Goal: Information Seeking & Learning: Learn about a topic

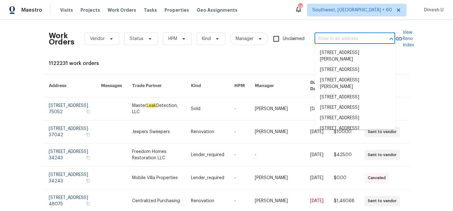
type input "3202 Tiger Hole Rd, Jacksonville, FL 32216"
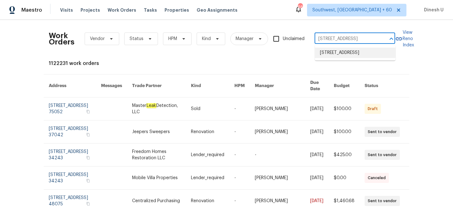
click at [337, 54] on li "3202 Tiger Hole Rd, Jacksonville, FL 32216" at bounding box center [355, 53] width 81 height 10
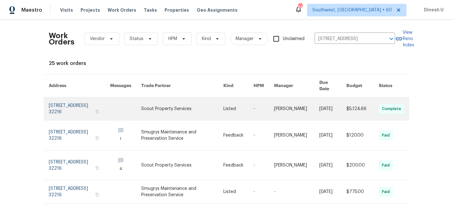
click at [70, 100] on link at bounding box center [79, 108] width 61 height 23
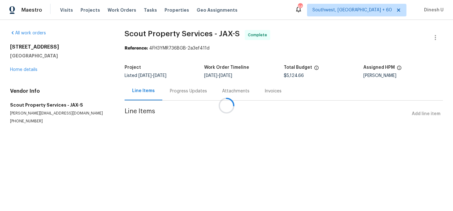
click at [24, 71] on div at bounding box center [226, 105] width 453 height 211
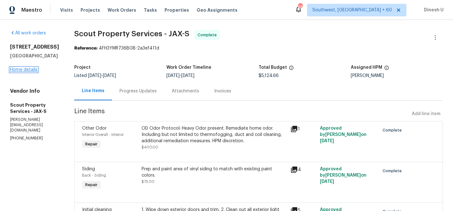
click at [15, 72] on link "Home details" at bounding box center [23, 69] width 27 height 4
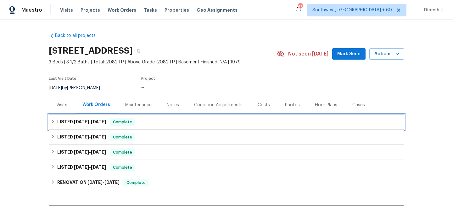
click at [103, 118] on div "LISTED 9/11/25 - 9/15/25 Complete" at bounding box center [227, 121] width 356 height 15
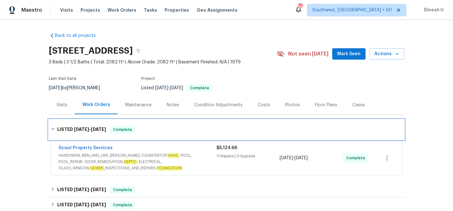
scroll to position [54, 0]
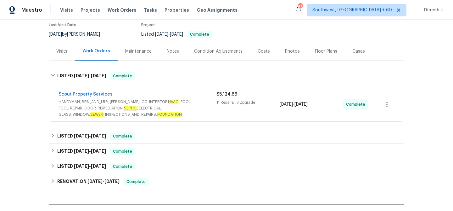
click at [233, 99] on div "11 Repairs | 3 Upgrade" at bounding box center [248, 102] width 63 height 6
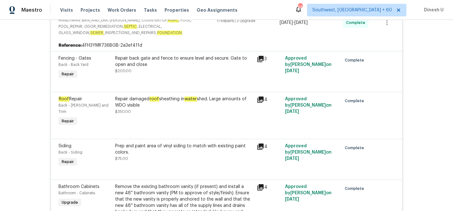
scroll to position [156, 0]
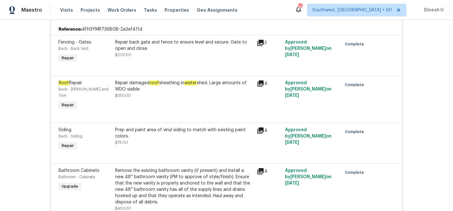
click at [261, 82] on icon at bounding box center [260, 83] width 6 height 6
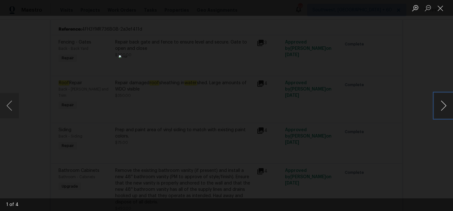
click at [444, 108] on button "Next image" at bounding box center [443, 105] width 19 height 25
click at [440, 9] on button "Close lightbox" at bounding box center [440, 8] width 13 height 11
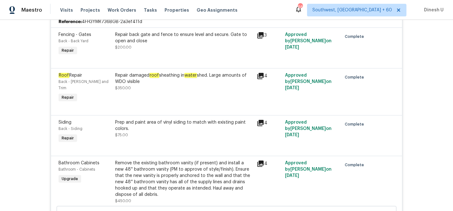
scroll to position [166, 0]
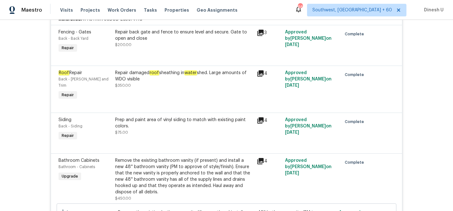
click at [167, 75] on div "Repair damaged roof sheathing in water shed. Large amounts of WDO visible" at bounding box center [184, 76] width 138 height 13
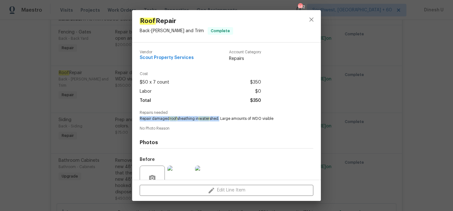
drag, startPoint x: 140, startPoint y: 120, endPoint x: 222, endPoint y: 119, distance: 82.2
click at [222, 119] on span "Repair damaged roof sheathing in water shed. Large amounts of WDO visible" at bounding box center [218, 118] width 156 height 5
copy span "Repair damaged roof sheathing in water shed"
click at [113, 99] on div "Roof Repair Back - Eaves and Trim Complete Vendor Scout Property Services Accou…" at bounding box center [226, 105] width 453 height 211
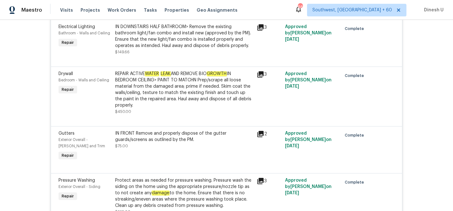
scroll to position [585, 0]
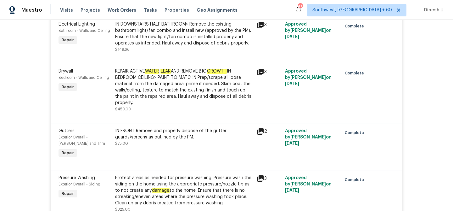
click at [261, 69] on icon at bounding box center [260, 72] width 6 height 6
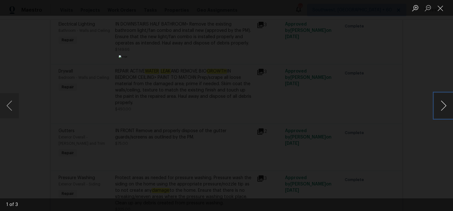
click at [443, 104] on button "Next image" at bounding box center [443, 105] width 19 height 25
click at [442, 9] on button "Close lightbox" at bounding box center [440, 8] width 13 height 11
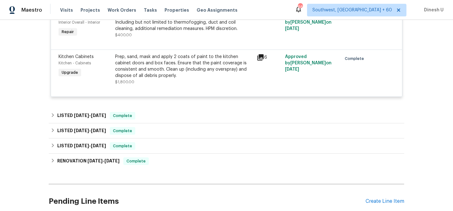
scroll to position [983, 0]
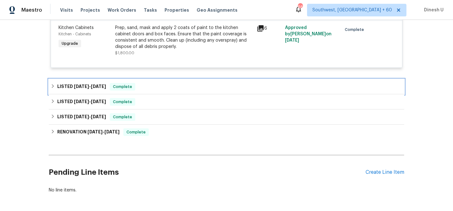
click at [88, 84] on span "5/16/25" at bounding box center [81, 86] width 15 height 4
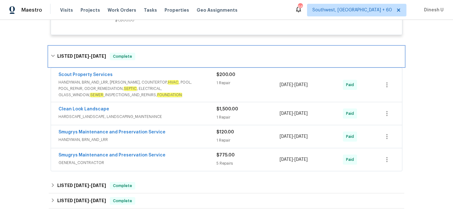
scroll to position [1018, 0]
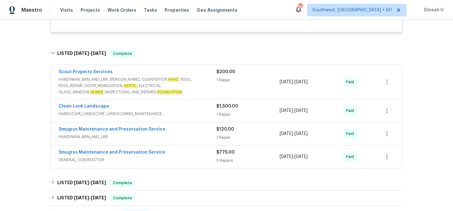
click at [222, 77] on div "1 Repair" at bounding box center [248, 80] width 63 height 6
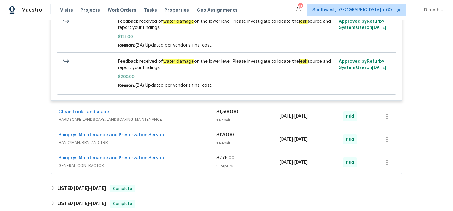
scroll to position [1153, 0]
click at [221, 116] on div "1 Repair" at bounding box center [248, 119] width 63 height 6
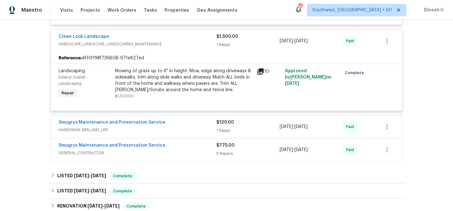
scroll to position [1248, 0]
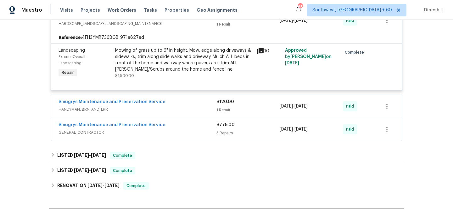
click at [217, 107] on div "1 Repair" at bounding box center [248, 110] width 63 height 6
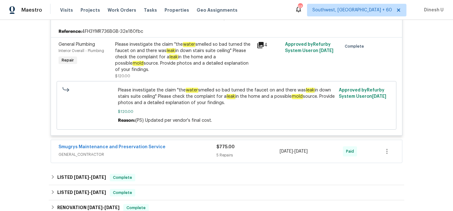
scroll to position [1334, 0]
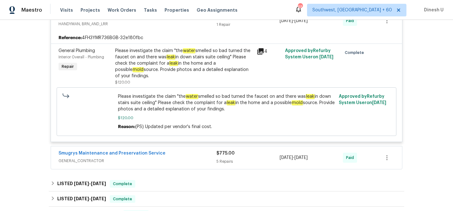
click at [223, 151] on span "$775.00" at bounding box center [226, 153] width 18 height 4
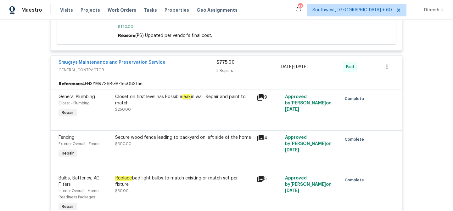
scroll to position [1426, 0]
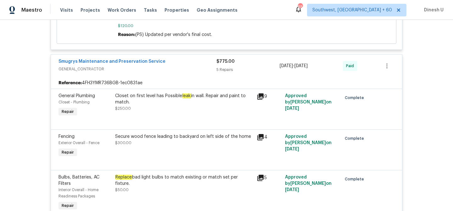
click at [258, 93] on icon at bounding box center [261, 97] width 8 height 8
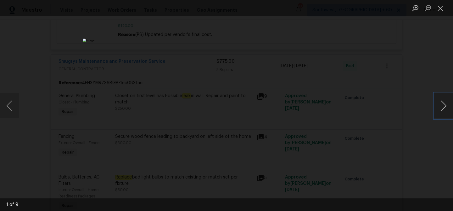
click at [438, 105] on button "Next image" at bounding box center [443, 105] width 19 height 25
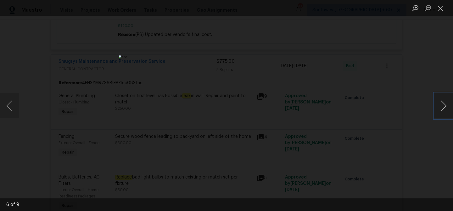
click at [438, 105] on button "Next image" at bounding box center [443, 105] width 19 height 25
click at [440, 4] on button "Close lightbox" at bounding box center [440, 8] width 13 height 11
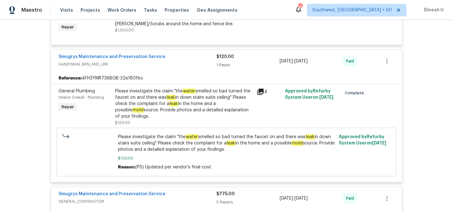
scroll to position [1293, 0]
click at [256, 89] on div "4" at bounding box center [269, 108] width 28 height 42
click at [261, 89] on icon at bounding box center [260, 92] width 6 height 6
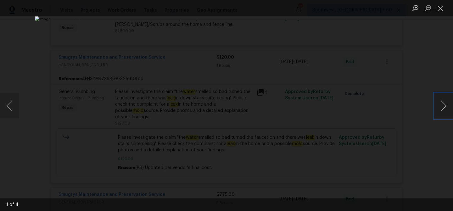
click at [442, 104] on button "Next image" at bounding box center [443, 105] width 19 height 25
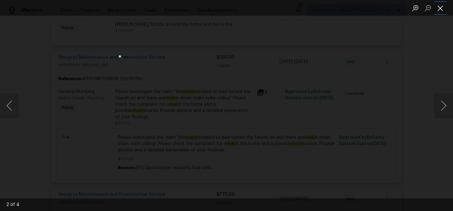
click at [442, 9] on button "Close lightbox" at bounding box center [440, 8] width 13 height 11
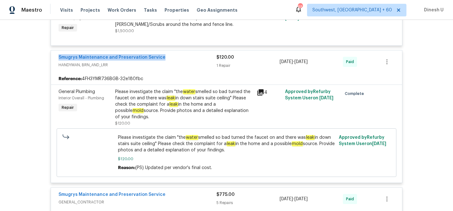
click at [259, 89] on icon at bounding box center [260, 92] width 6 height 6
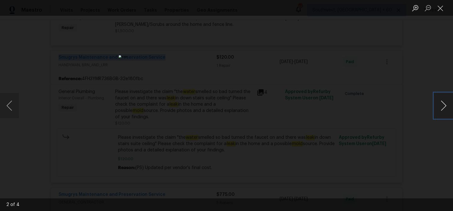
click at [443, 107] on button "Next image" at bounding box center [443, 105] width 19 height 25
click at [440, 8] on button "Close lightbox" at bounding box center [440, 8] width 13 height 11
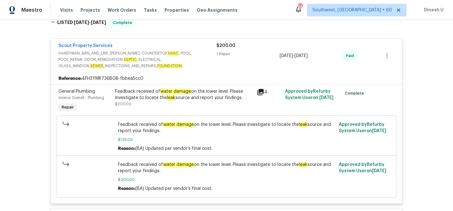
scroll to position [1044, 0]
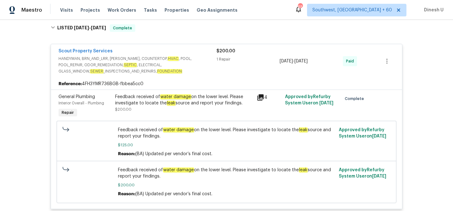
click at [264, 93] on icon at bounding box center [261, 97] width 8 height 8
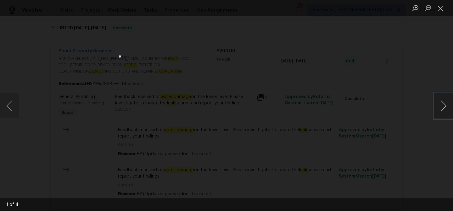
click at [443, 108] on button "Next image" at bounding box center [443, 105] width 19 height 25
click at [441, 10] on button "Close lightbox" at bounding box center [440, 8] width 13 height 11
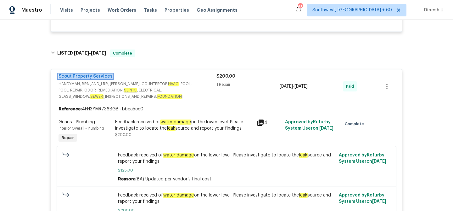
scroll to position [1016, 0]
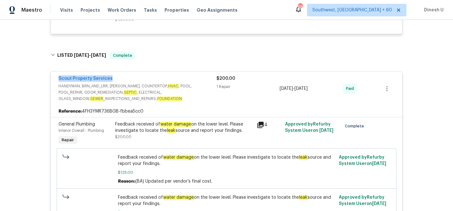
click at [263, 122] on icon at bounding box center [260, 125] width 6 height 6
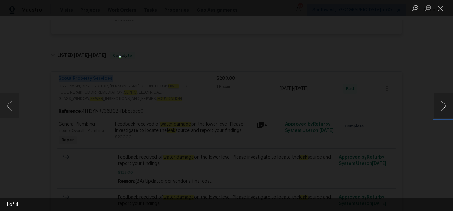
click at [442, 107] on button "Next image" at bounding box center [443, 105] width 19 height 25
click at [443, 6] on button "Close lightbox" at bounding box center [440, 8] width 13 height 11
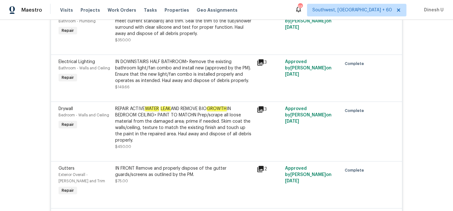
scroll to position [547, 0]
click at [258, 106] on icon at bounding box center [260, 109] width 6 height 6
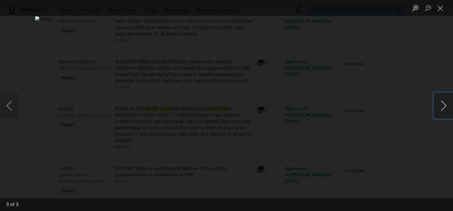
click at [439, 101] on button "Next image" at bounding box center [443, 105] width 19 height 25
click at [439, 7] on button "Close lightbox" at bounding box center [440, 8] width 13 height 11
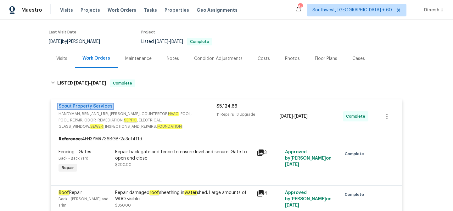
scroll to position [0, 0]
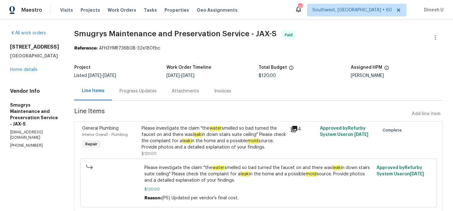
click at [137, 90] on div "Progress Updates" at bounding box center [138, 91] width 37 height 6
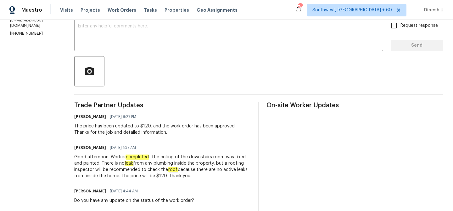
scroll to position [78, 0]
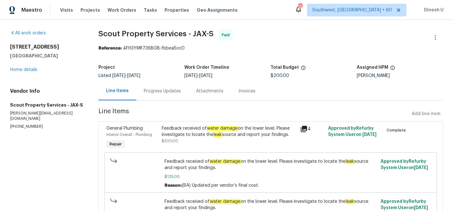
click at [156, 95] on div "Progress Updates" at bounding box center [162, 91] width 52 height 19
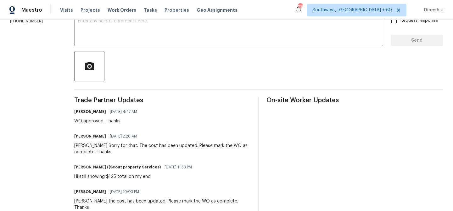
scroll to position [118, 0]
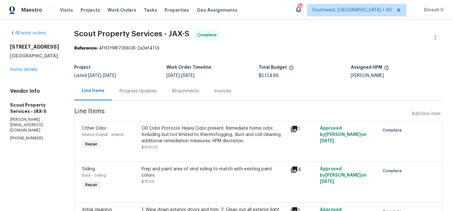
click at [120, 88] on div "Progress Updates" at bounding box center [138, 91] width 37 height 6
